Goal: Information Seeking & Learning: Learn about a topic

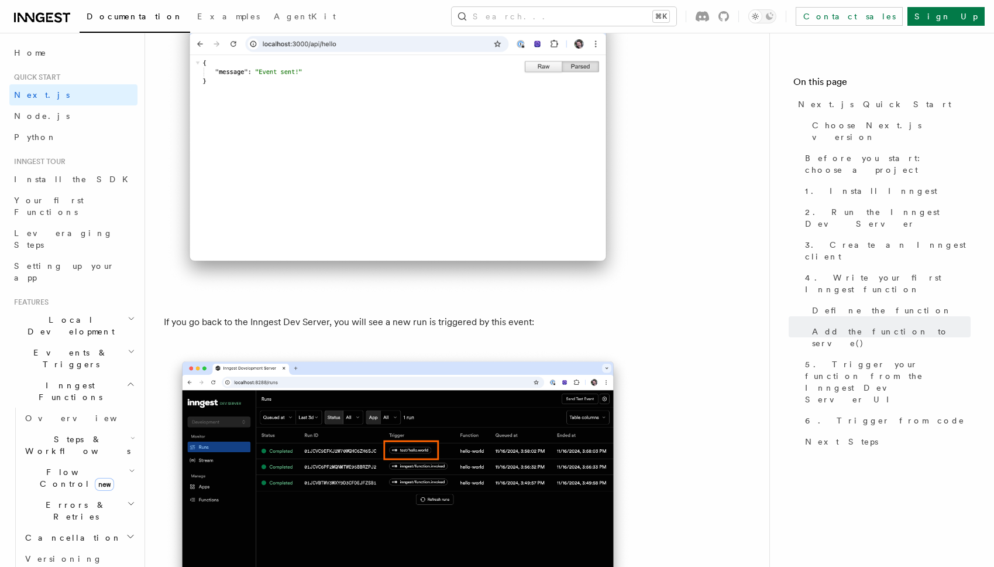
scroll to position [6666, 0]
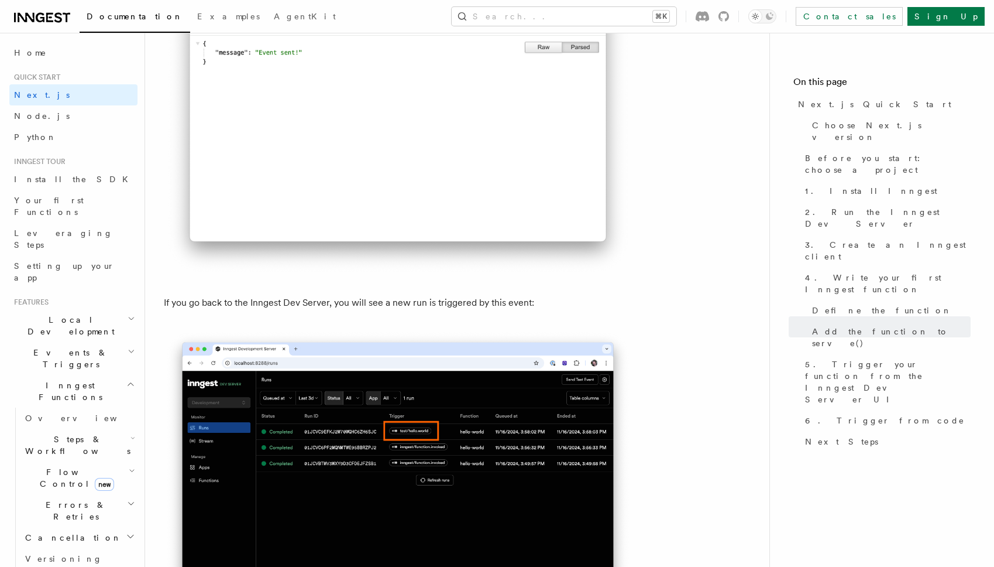
click at [122, 342] on h2 "Events & Triggers" at bounding box center [73, 358] width 128 height 33
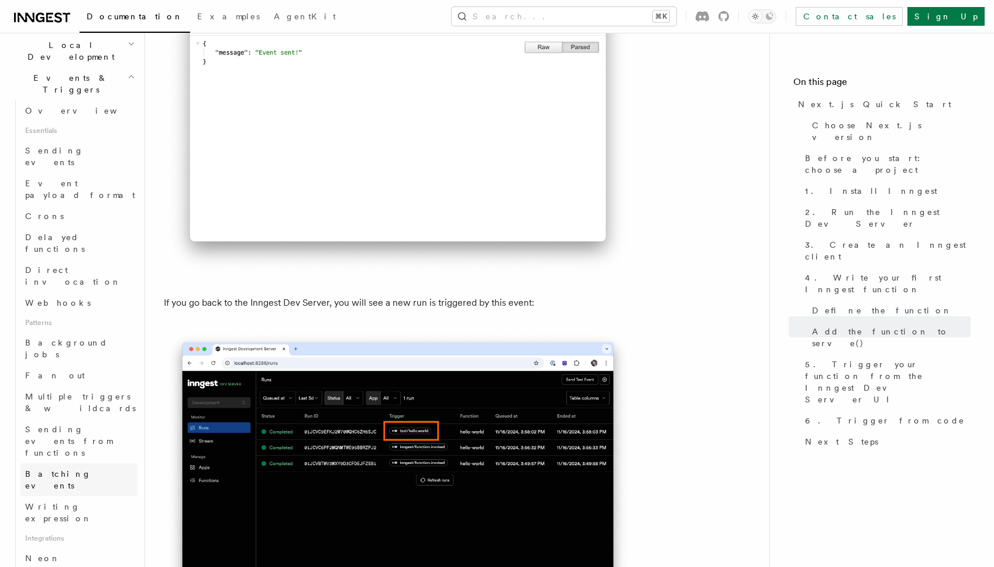
scroll to position [276, 0]
click at [76, 545] on link "Neon" at bounding box center [78, 555] width 117 height 21
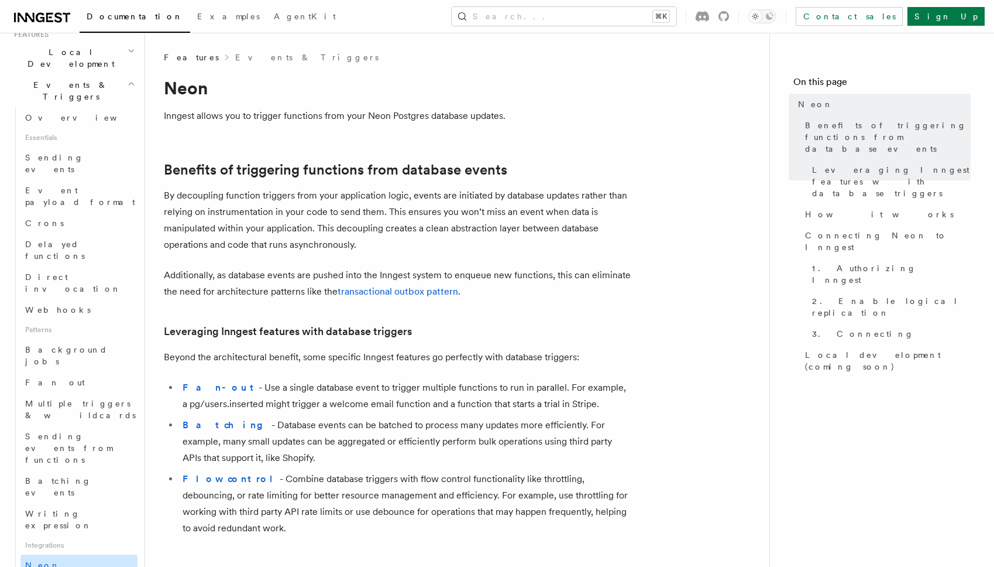
scroll to position [259, 0]
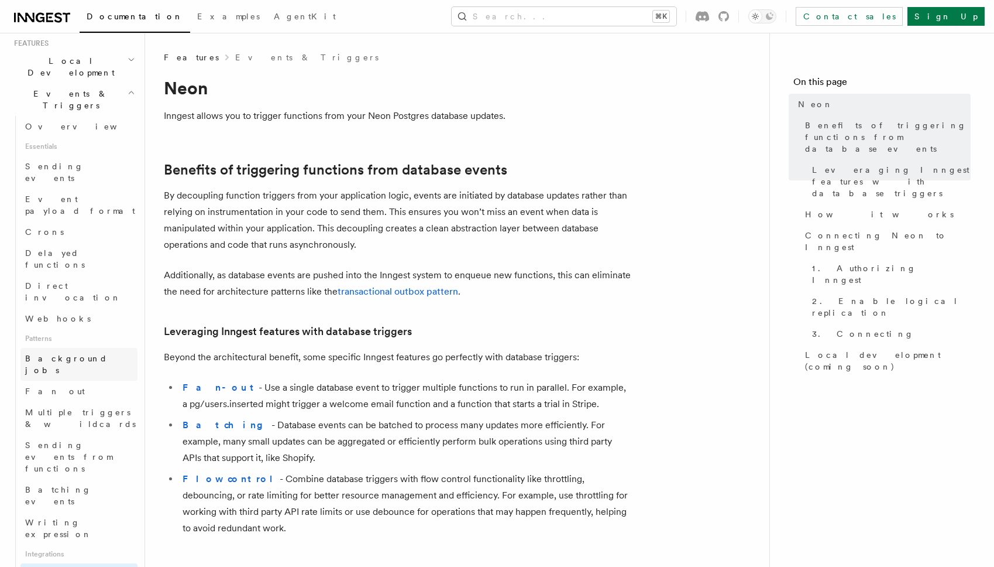
click at [78, 348] on link "Background jobs" at bounding box center [78, 364] width 117 height 33
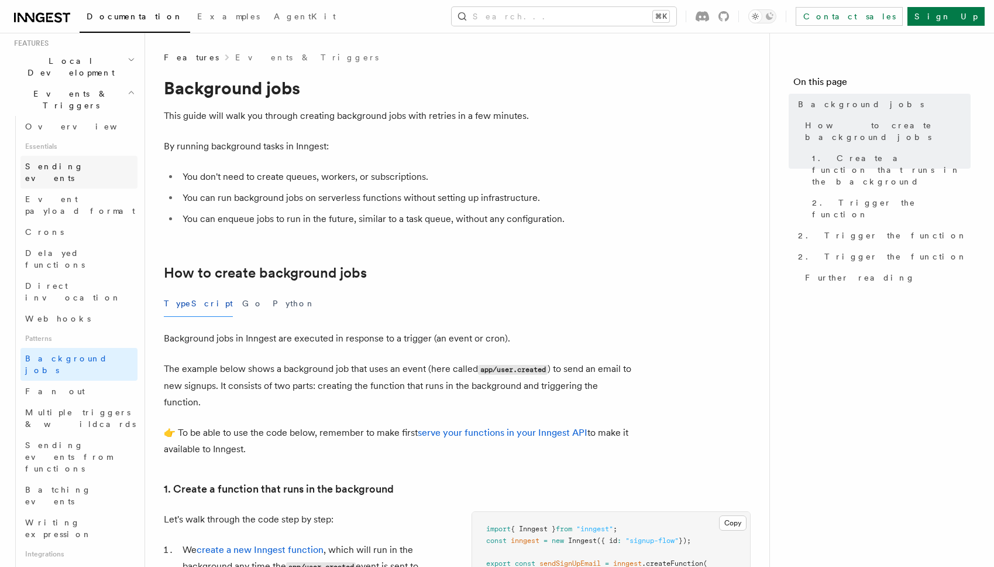
click at [76, 162] on span "Sending events" at bounding box center [54, 172] width 59 height 21
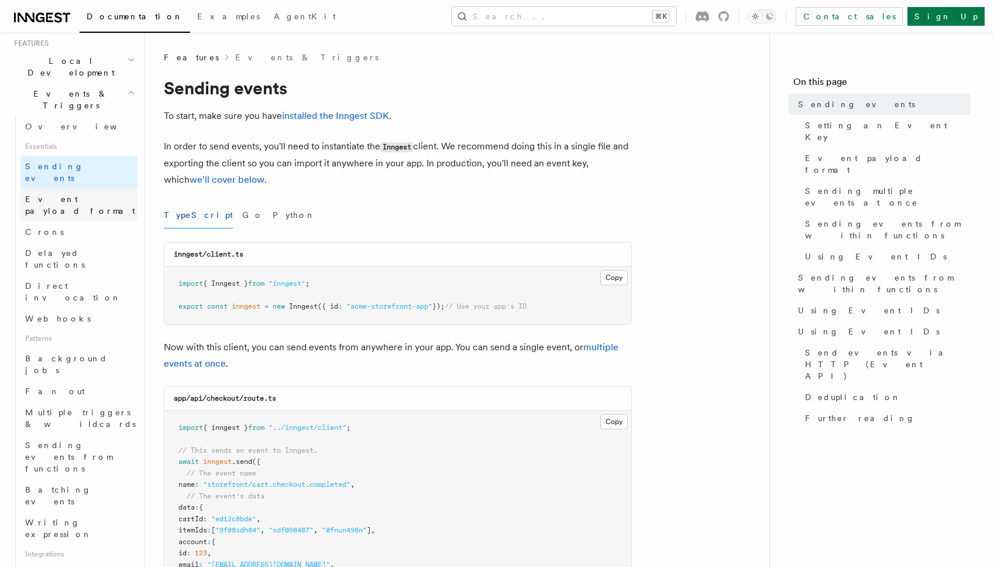
click at [92, 194] on span "Event payload format" at bounding box center [80, 204] width 110 height 21
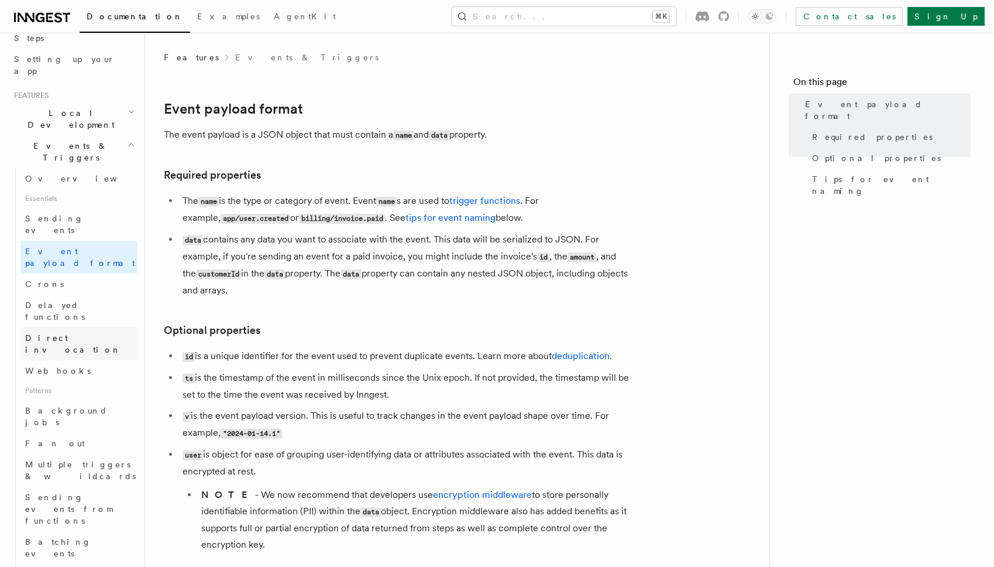
scroll to position [211, 0]
click at [78, 163] on link "Overview" at bounding box center [78, 173] width 117 height 21
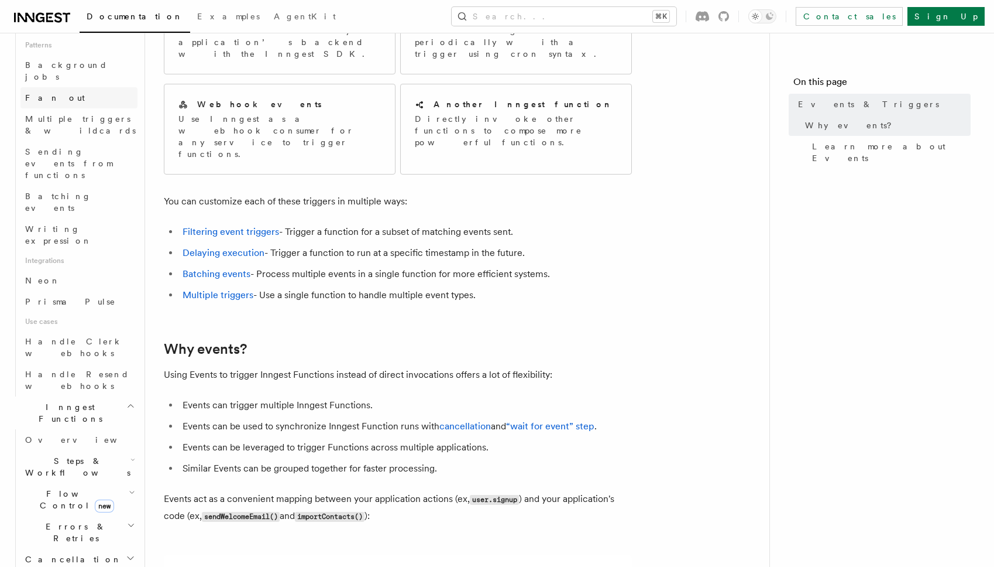
scroll to position [558, 0]
click at [129, 482] on icon "button" at bounding box center [132, 486] width 6 height 9
click at [68, 560] on span "Concurrency" at bounding box center [74, 564] width 77 height 9
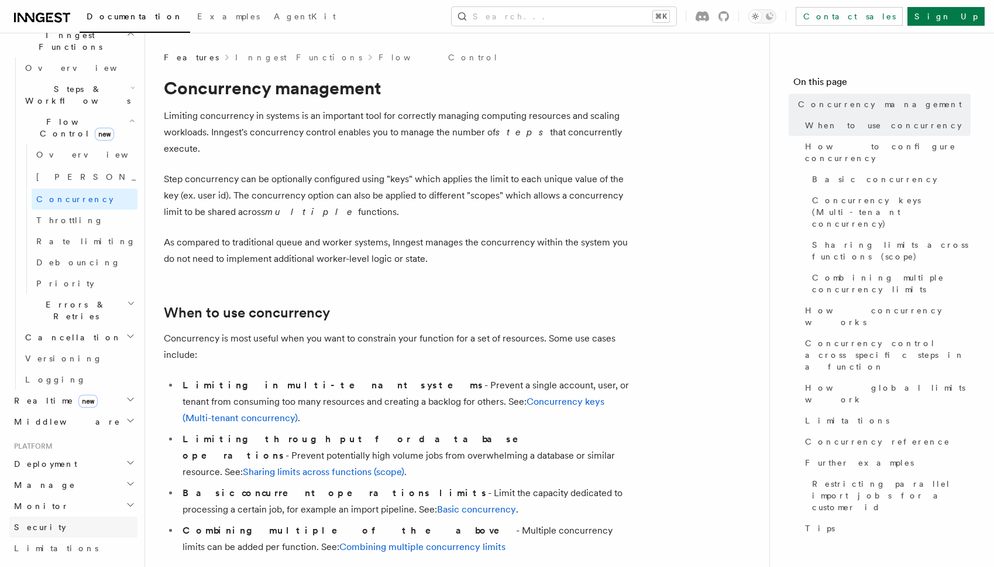
scroll to position [347, 0]
click at [100, 234] on link "Rate limiting" at bounding box center [85, 244] width 106 height 21
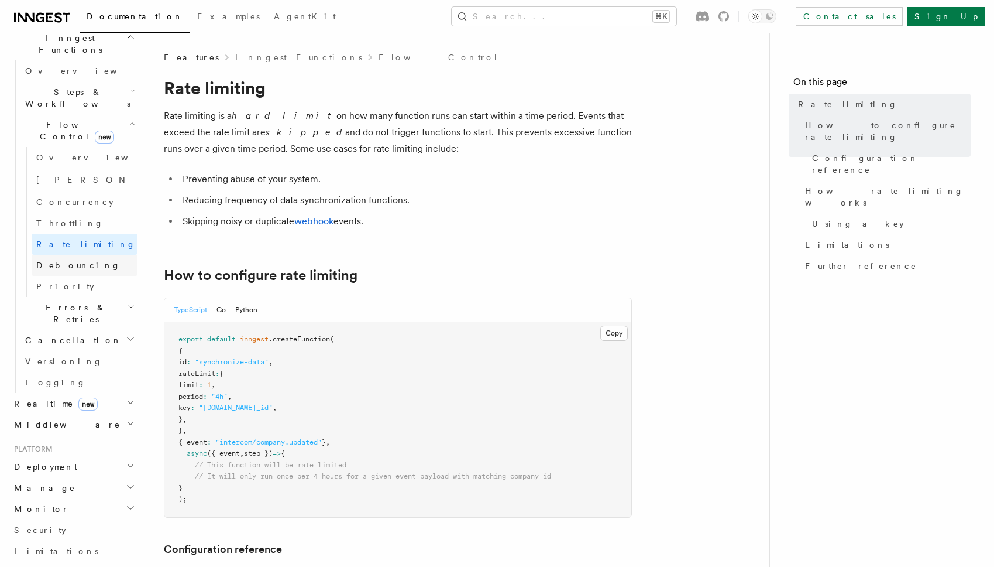
click at [84, 255] on link "Debouncing" at bounding box center [85, 265] width 106 height 21
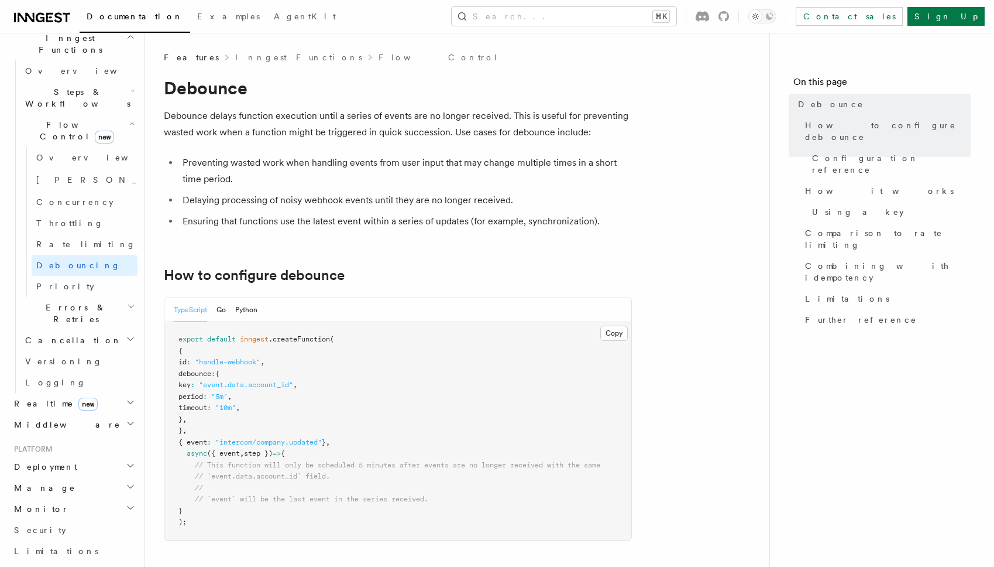
click at [121, 297] on h2 "Errors & Retries" at bounding box center [78, 313] width 117 height 33
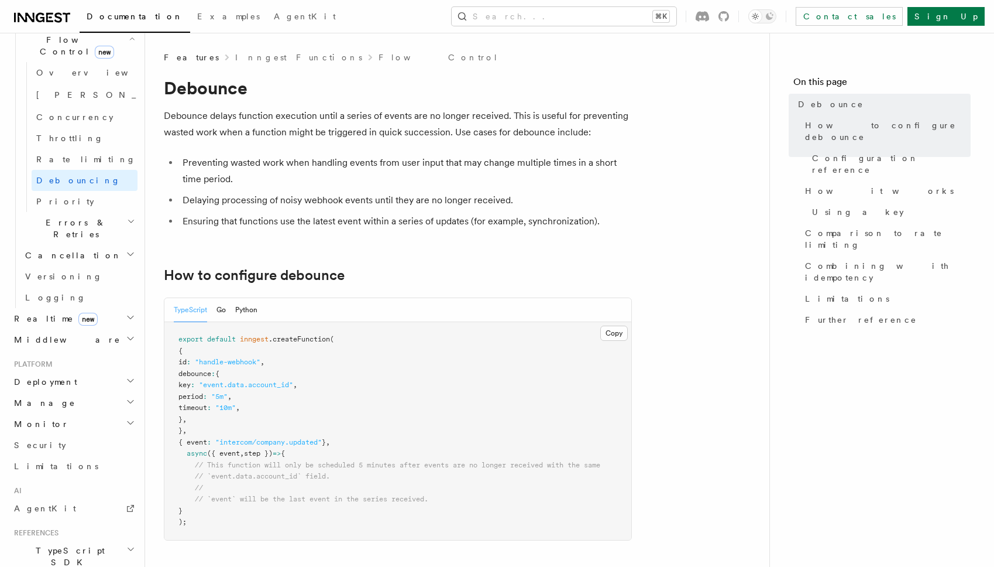
scroll to position [460, 0]
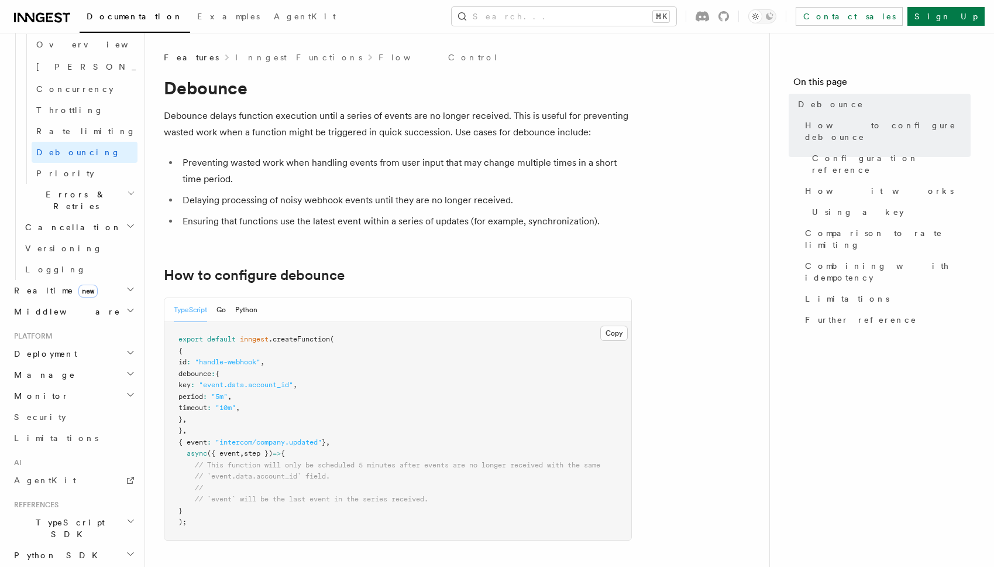
click at [129, 306] on icon "button" at bounding box center [130, 310] width 9 height 9
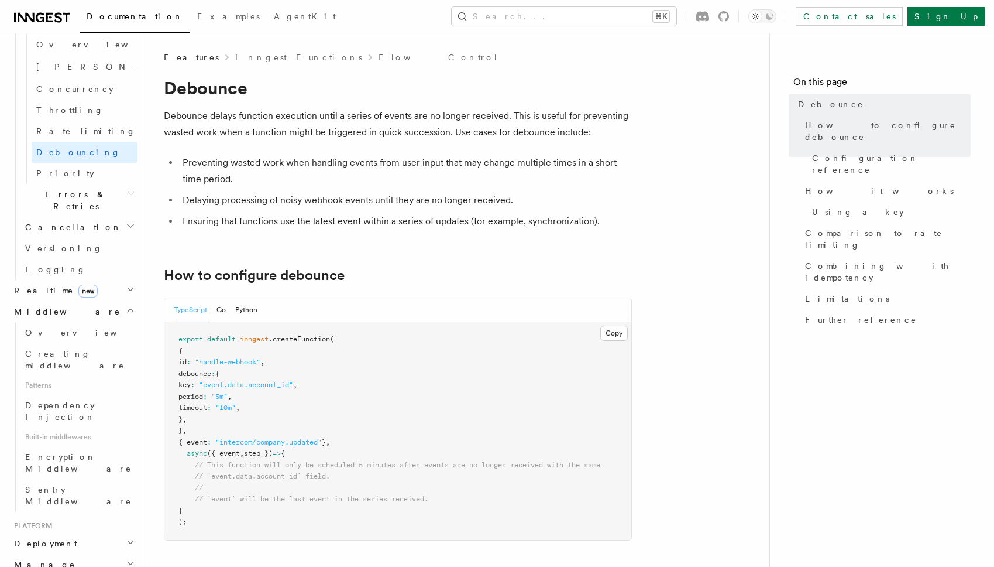
click at [130, 306] on icon "button" at bounding box center [130, 310] width 9 height 9
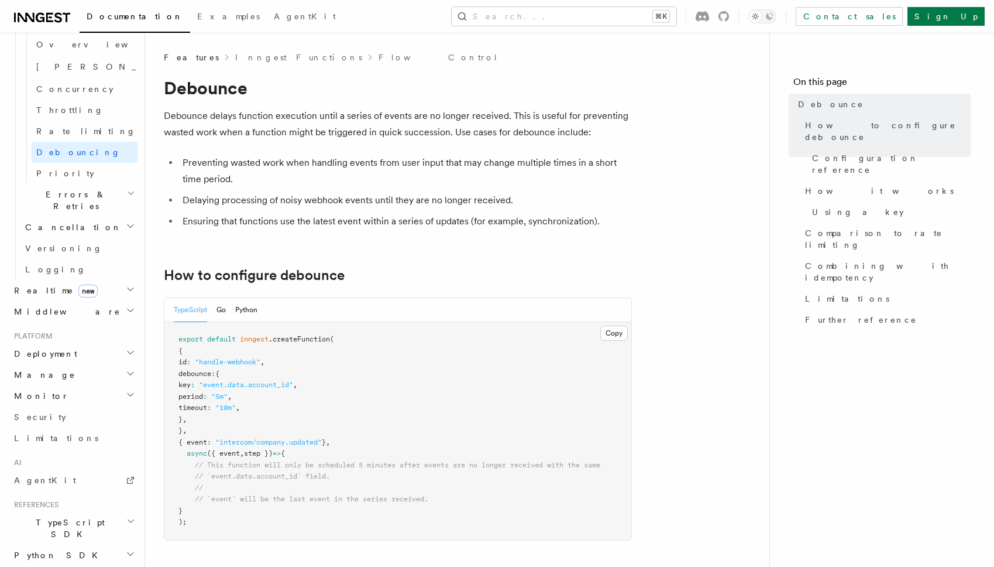
click at [129, 348] on icon "button" at bounding box center [130, 352] width 9 height 9
click at [121, 481] on h2 "Cloud Providers Setup" at bounding box center [78, 503] width 117 height 44
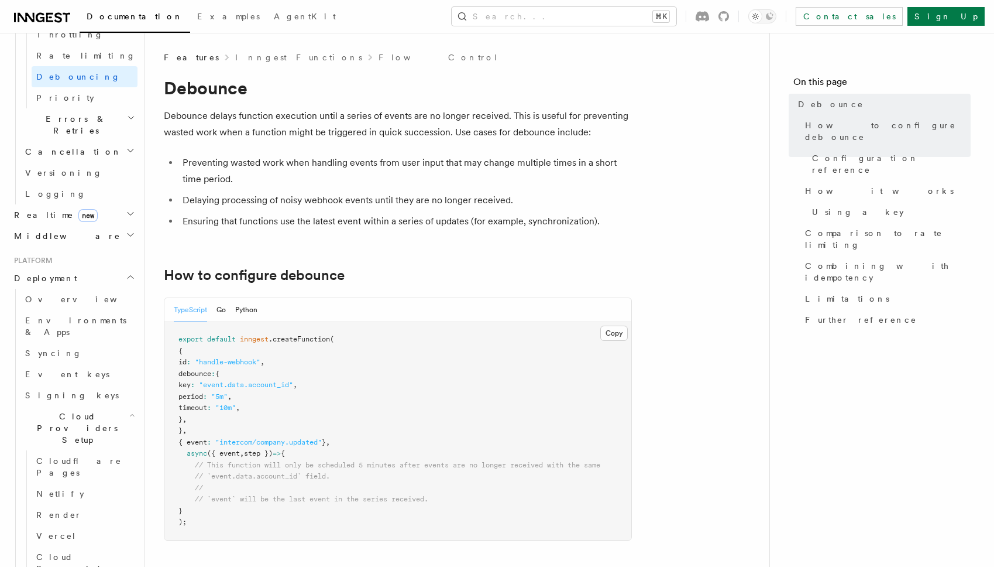
scroll to position [536, 0]
click at [69, 524] on link "Vercel" at bounding box center [85, 534] width 106 height 21
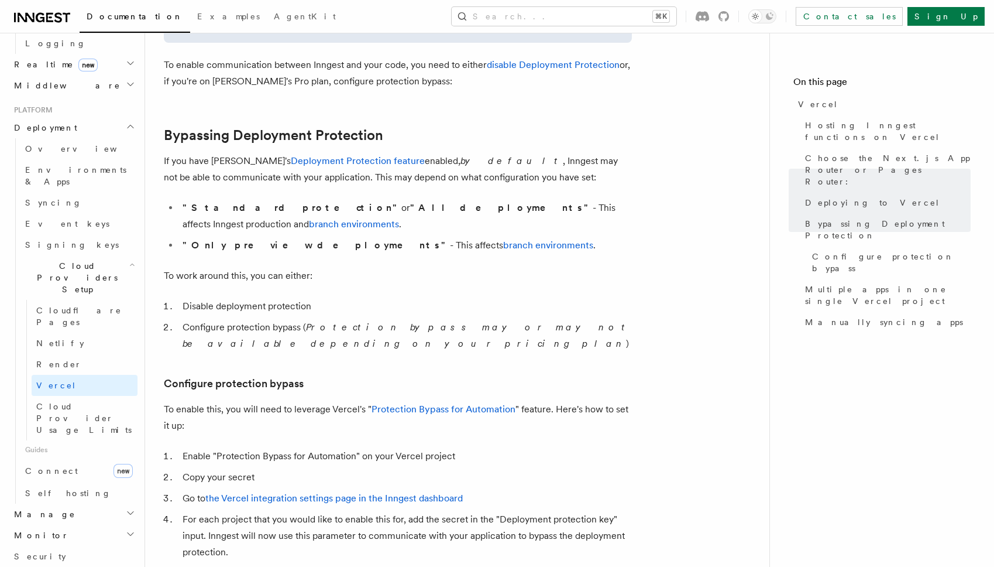
scroll to position [795, 0]
click at [109, 402] on span "Cloud Provider Usage Limits" at bounding box center [83, 418] width 95 height 33
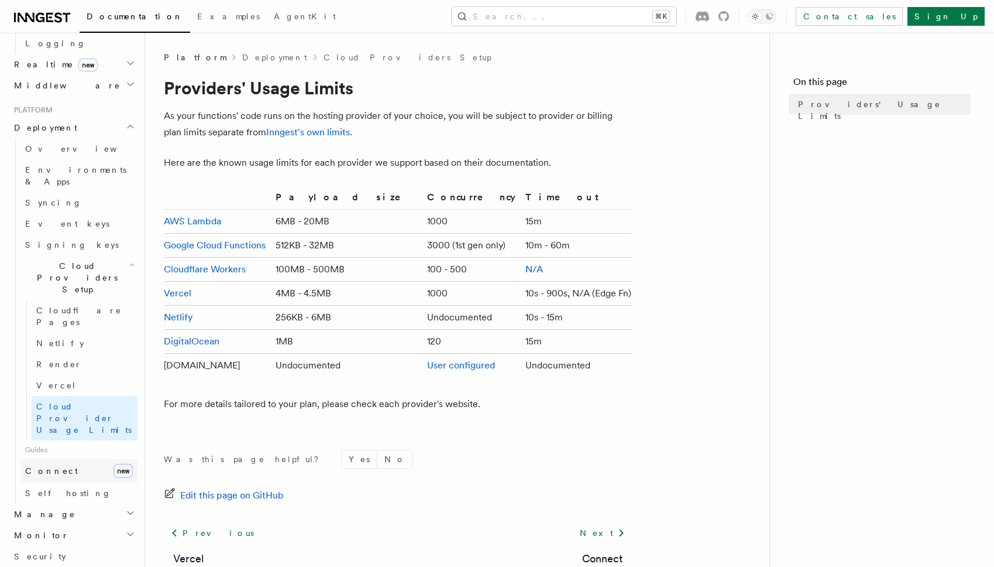
click at [78, 459] on link "Connect new" at bounding box center [78, 470] width 117 height 23
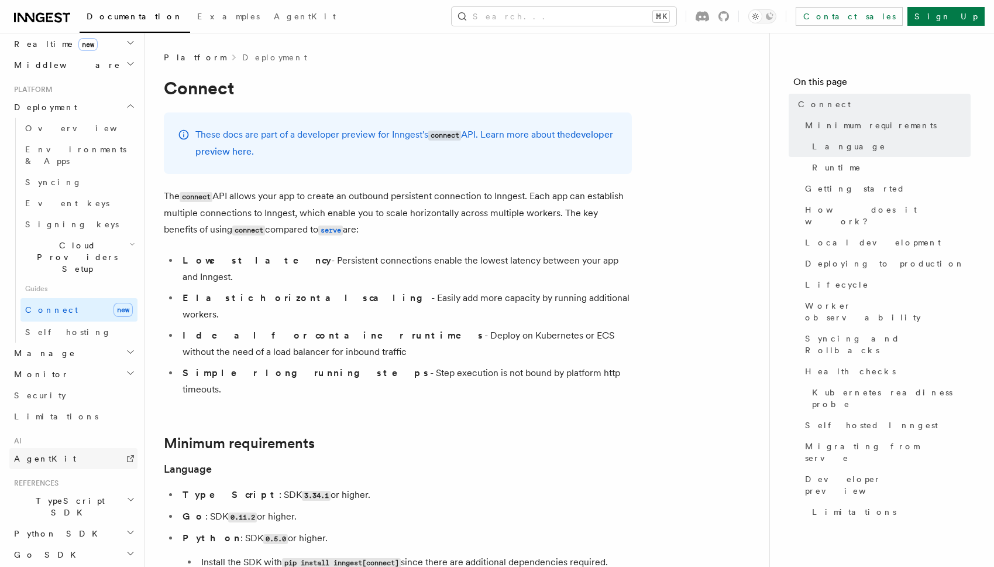
scroll to position [560, 0]
click at [56, 445] on link "AgentKit" at bounding box center [73, 455] width 128 height 21
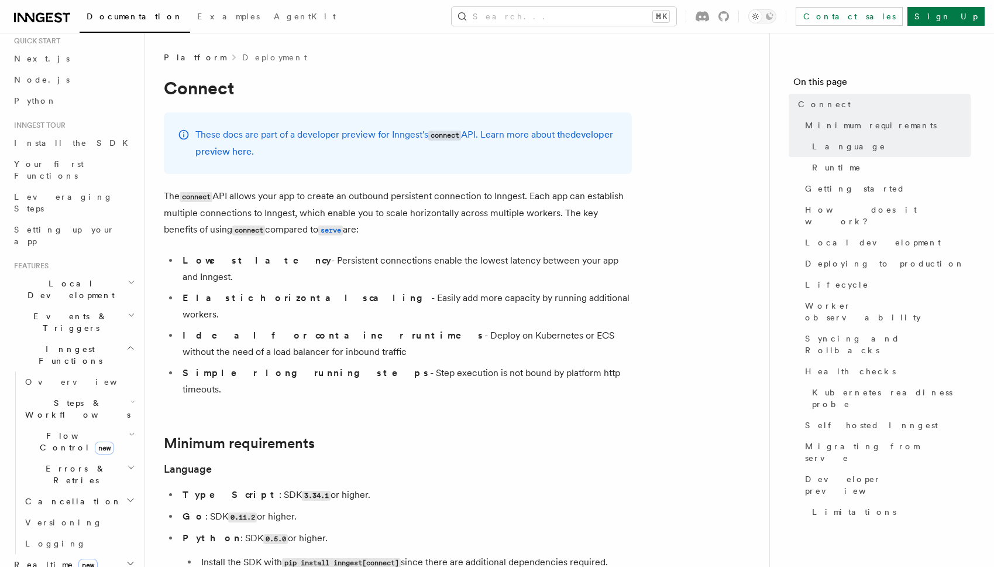
scroll to position [0, 0]
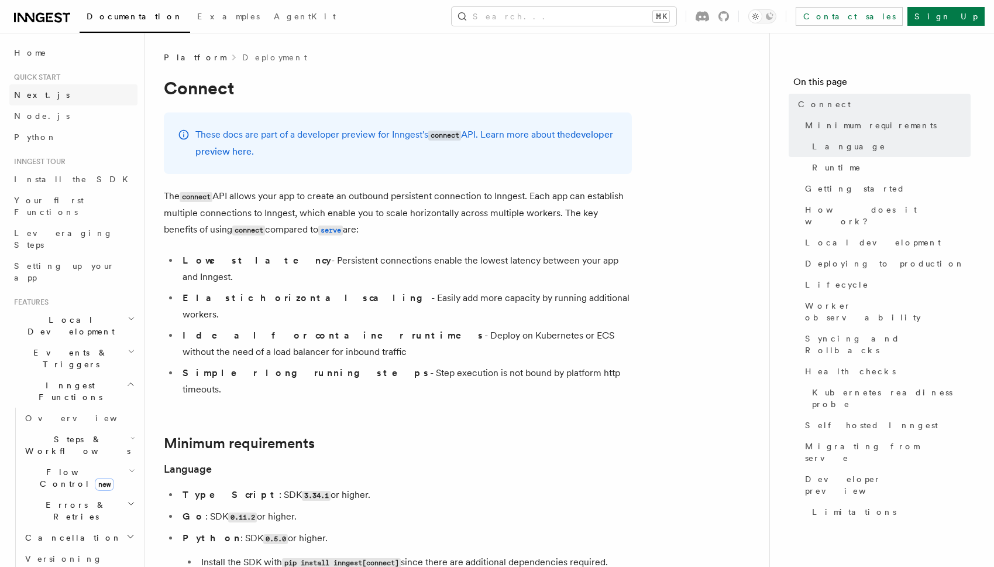
click at [52, 92] on link "Next.js" at bounding box center [73, 94] width 128 height 21
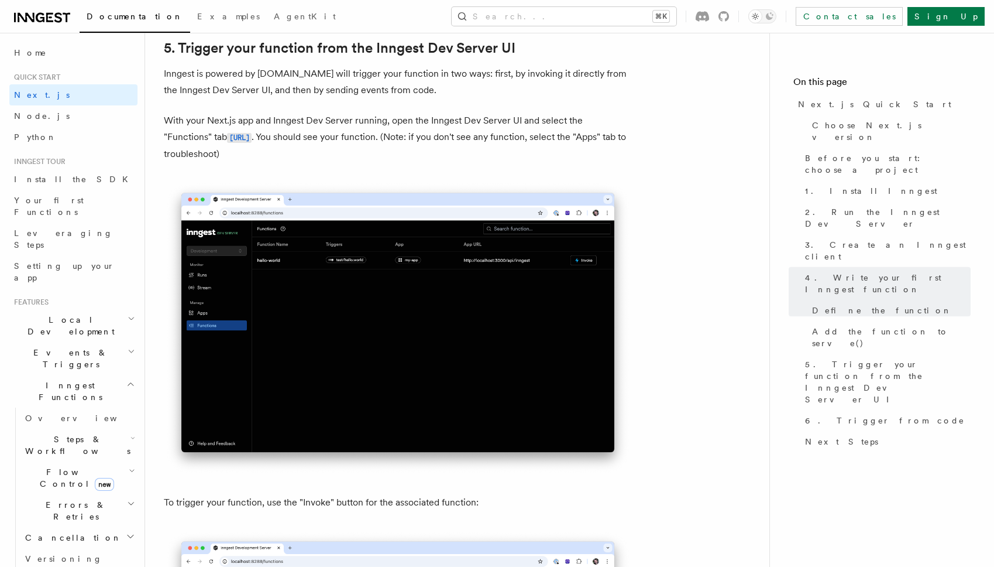
scroll to position [2999, 0]
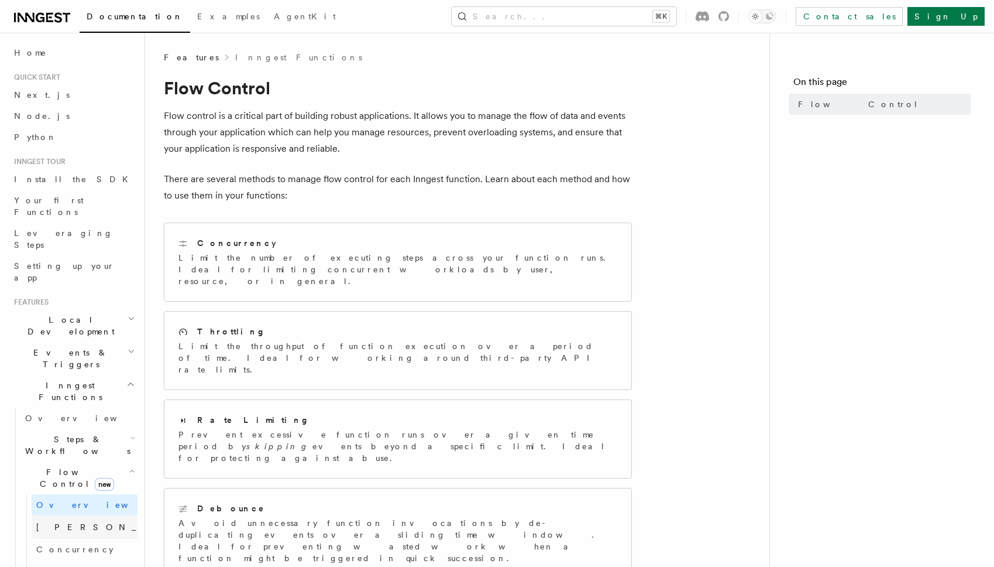
click at [66, 515] on link "Singleton new" at bounding box center [85, 526] width 106 height 23
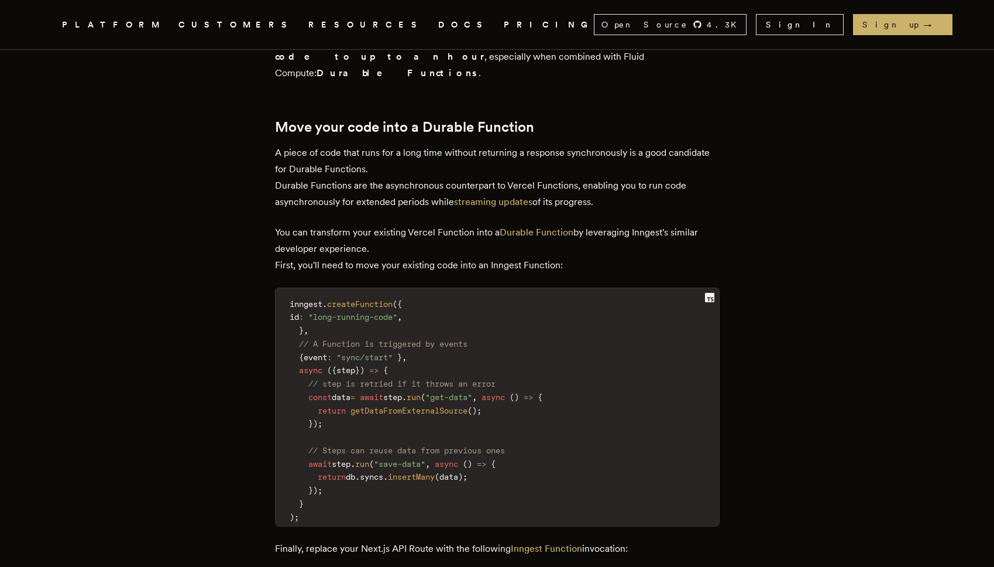
scroll to position [1538, 0]
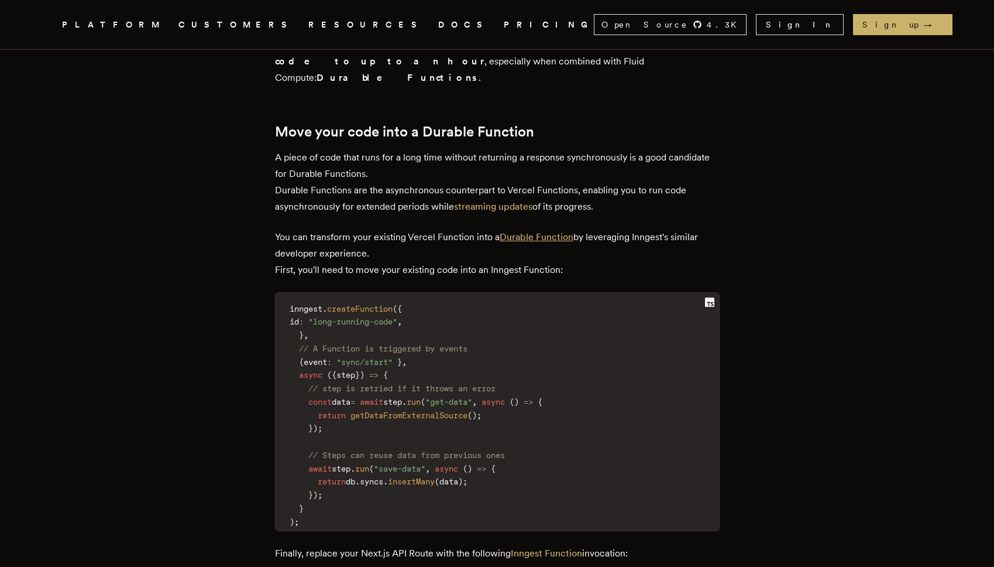
click at [550, 231] on link "Durable Function" at bounding box center [537, 236] width 74 height 11
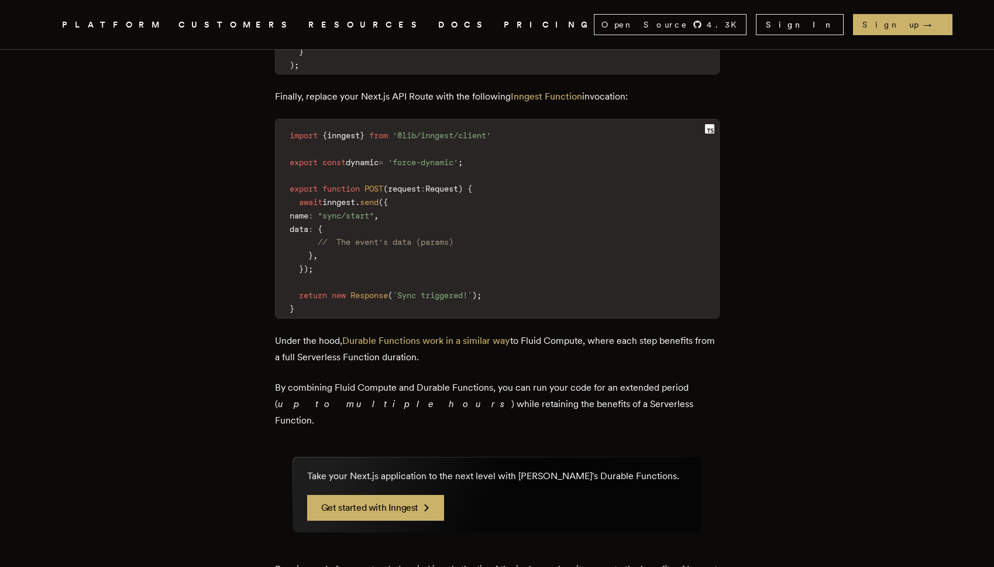
scroll to position [1995, 0]
click at [496, 334] on link "Durable Functions work in a similar way" at bounding box center [426, 339] width 168 height 11
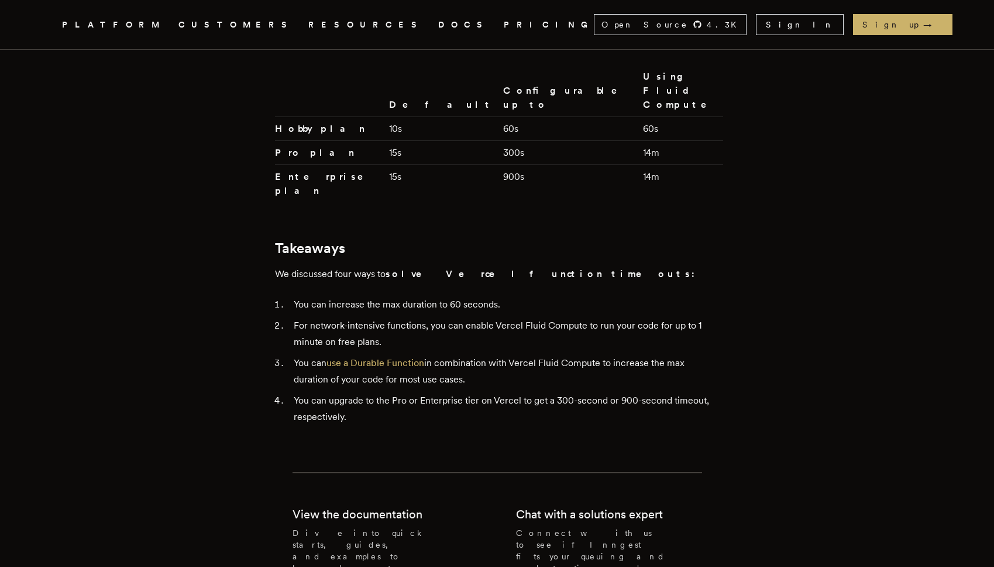
scroll to position [2853, 0]
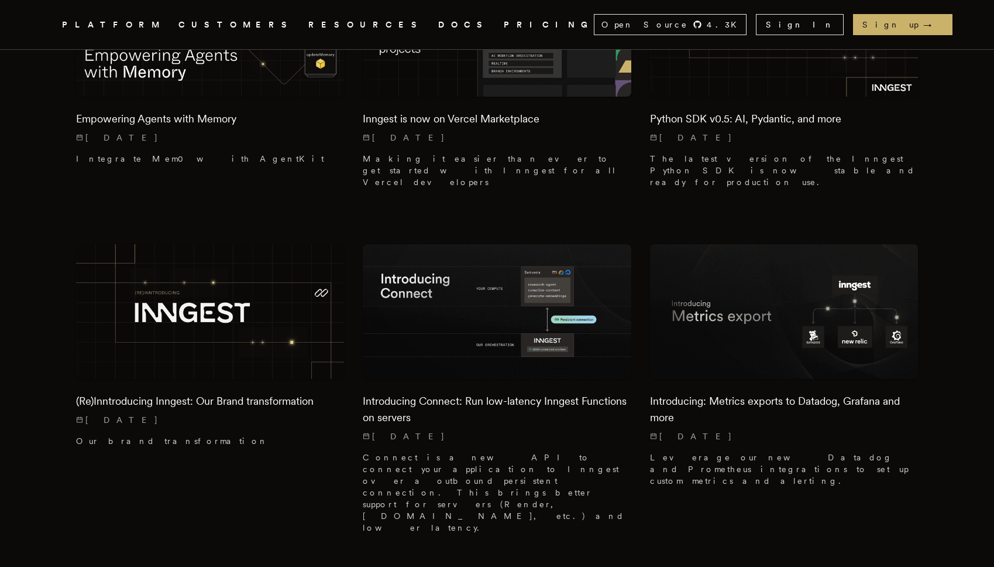
scroll to position [1104, 0]
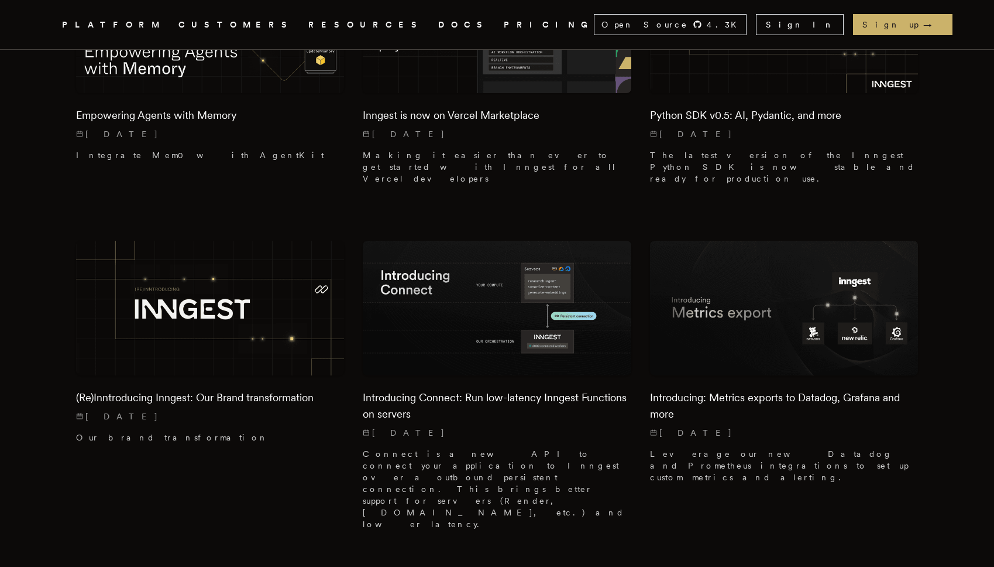
click at [228, 389] on h2 "(Re)Inntroducing Inngest: Our Brand transformation" at bounding box center [210, 397] width 269 height 16
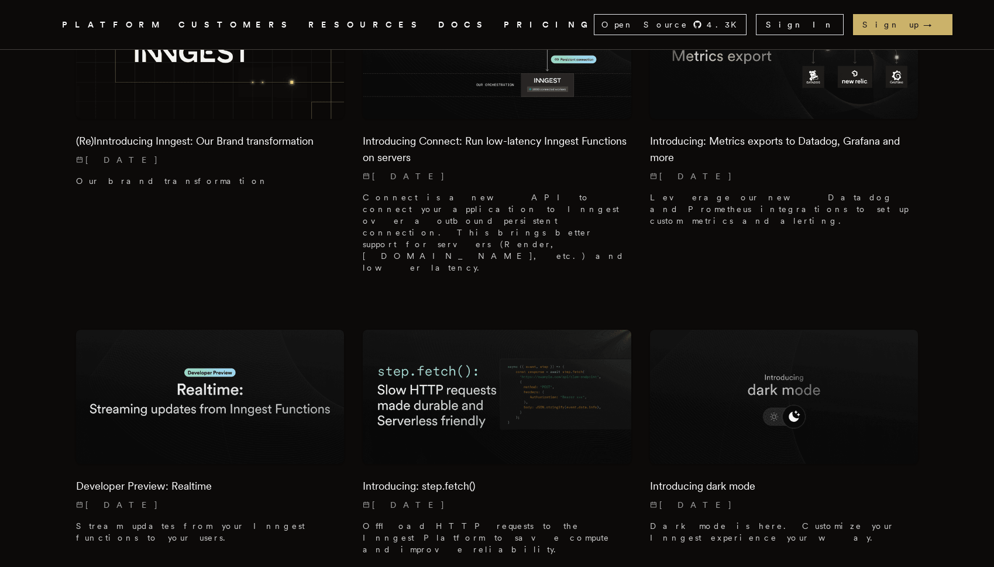
scroll to position [1361, 0]
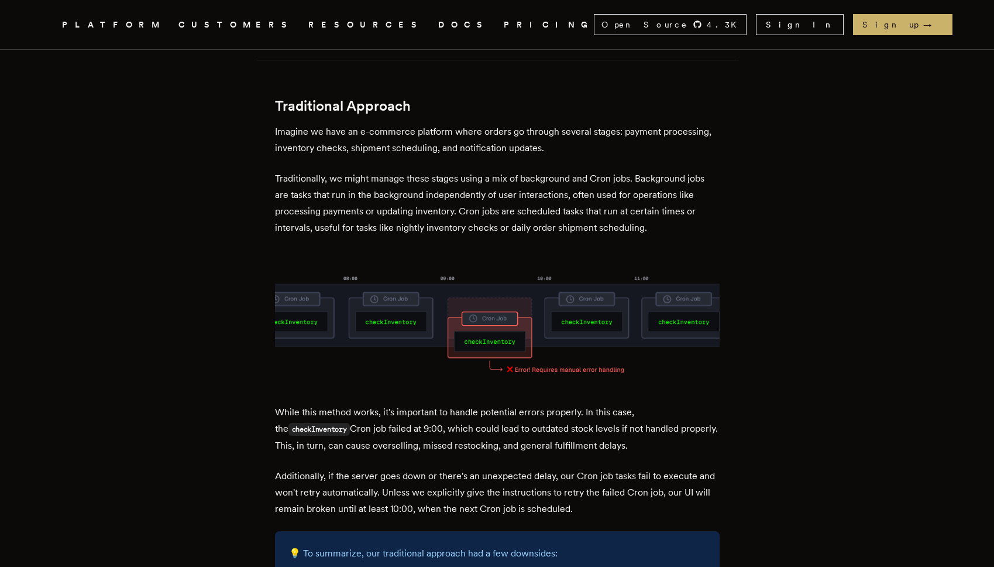
scroll to position [672, 0]
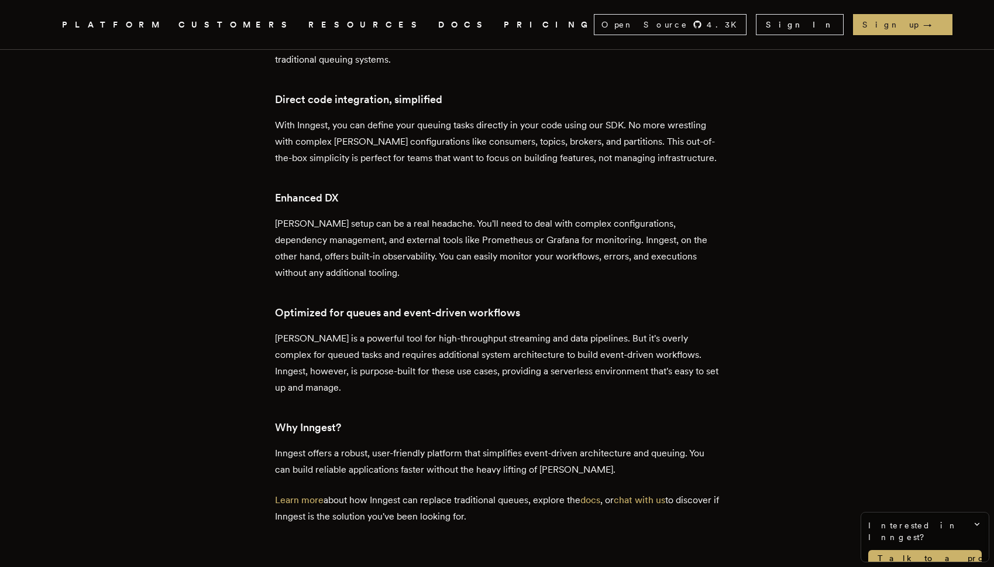
scroll to position [2135, 0]
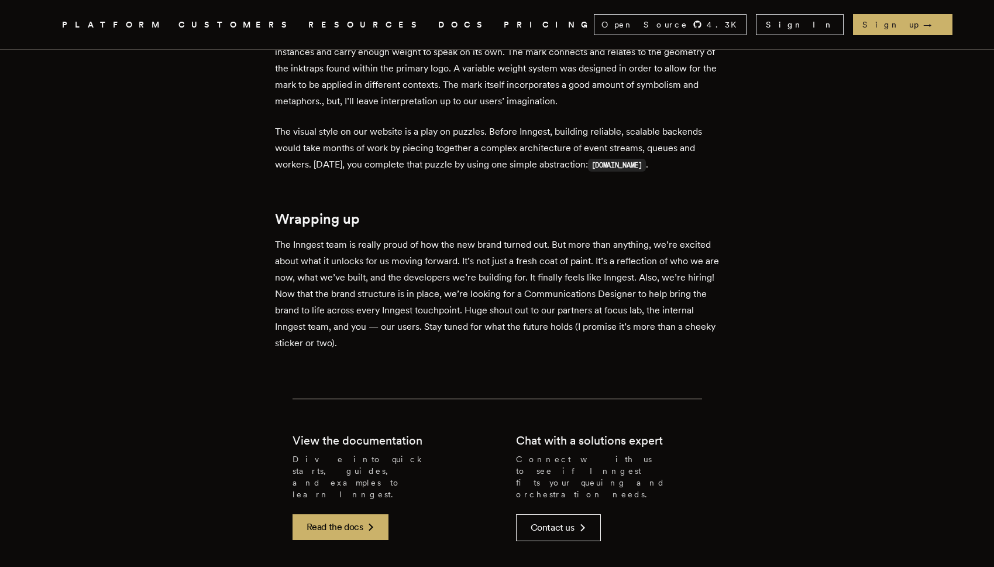
scroll to position [1415, 0]
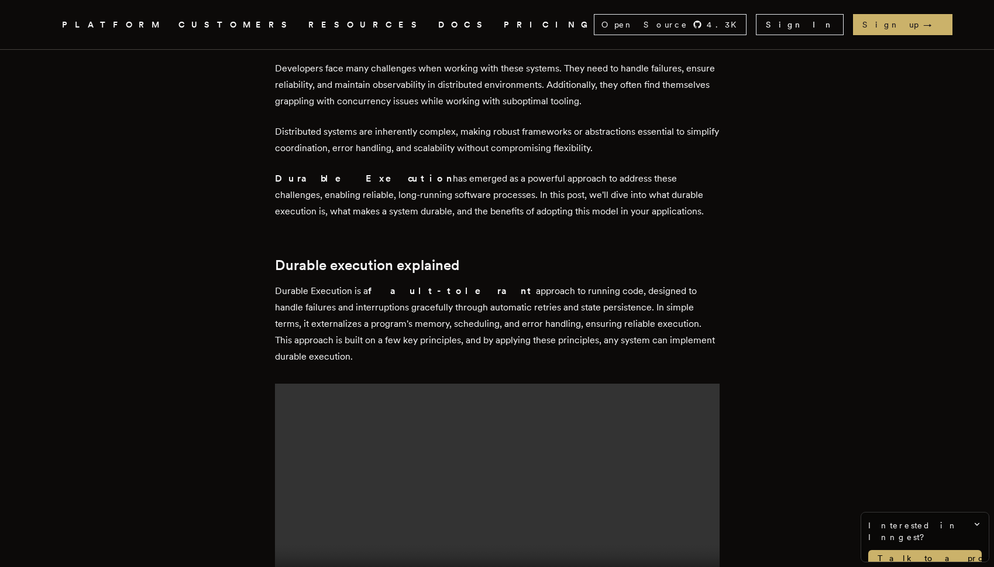
scroll to position [537, 0]
